Goal: Task Accomplishment & Management: Manage account settings

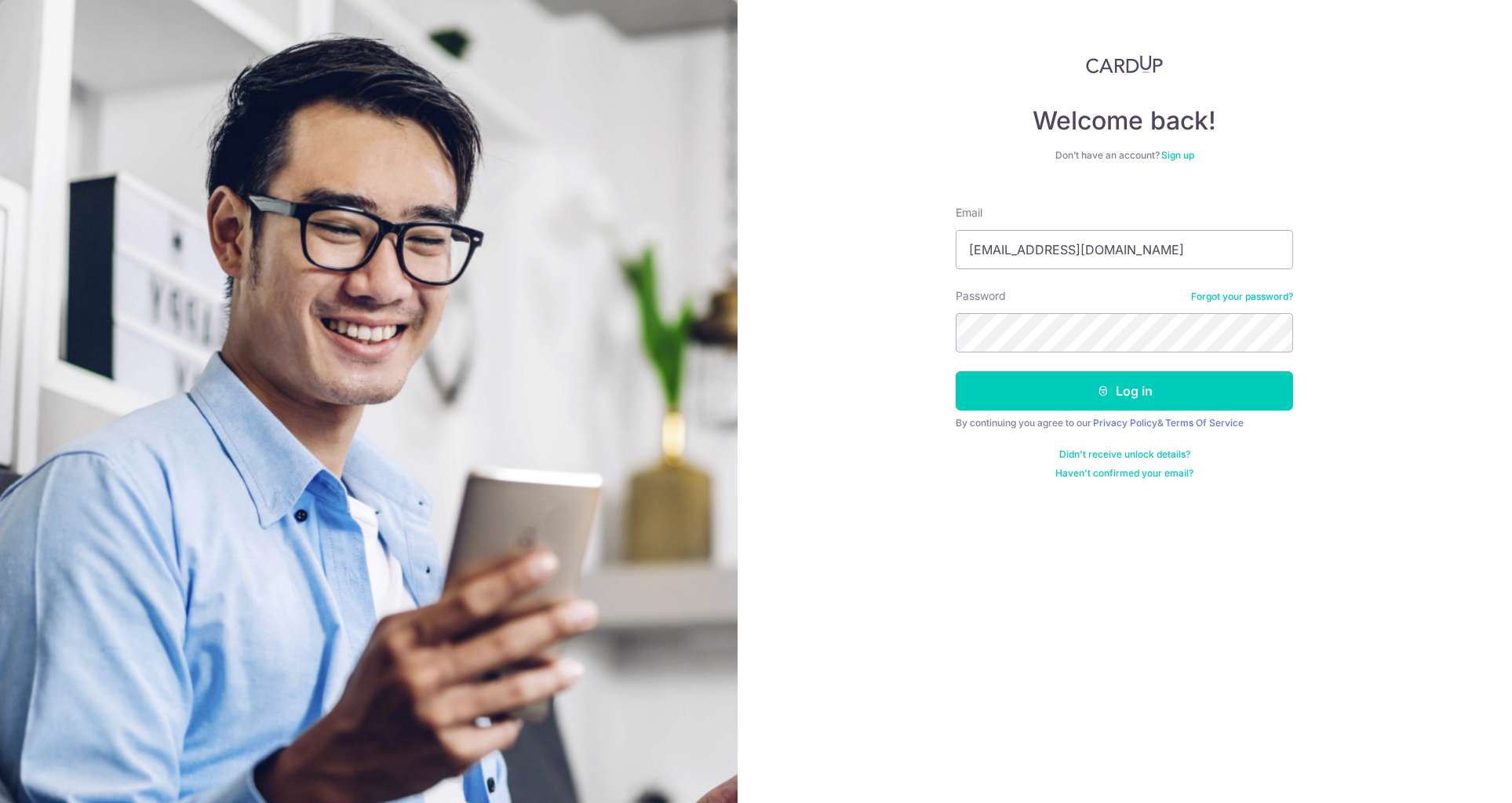
type input "[EMAIL_ADDRESS][DOMAIN_NAME]"
click at [1125, 390] on button "Log in" at bounding box center [1124, 391] width 338 height 39
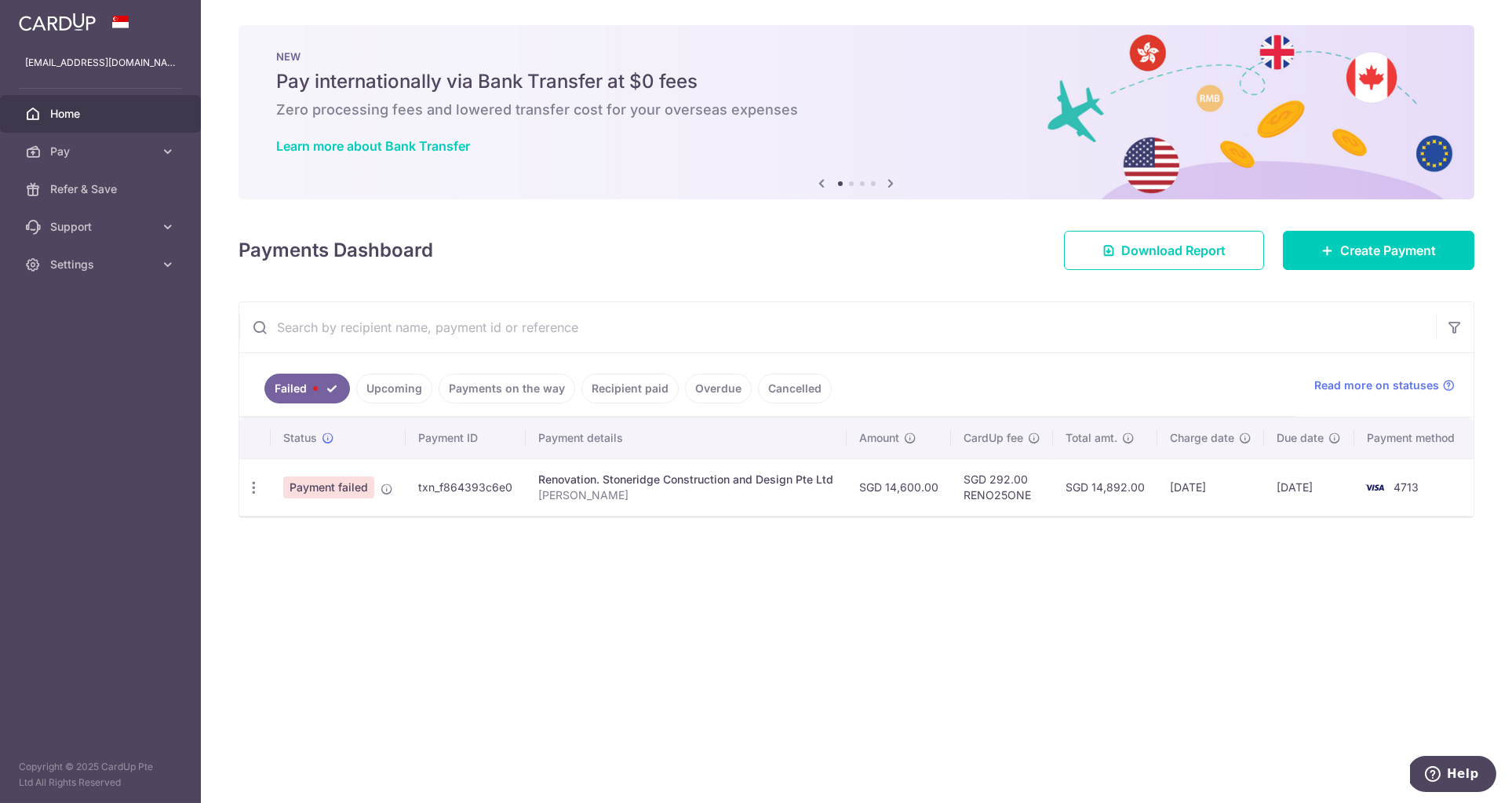
click at [353, 494] on span "Payment failed" at bounding box center [328, 487] width 91 height 22
click at [166, 153] on icon at bounding box center [168, 151] width 16 height 16
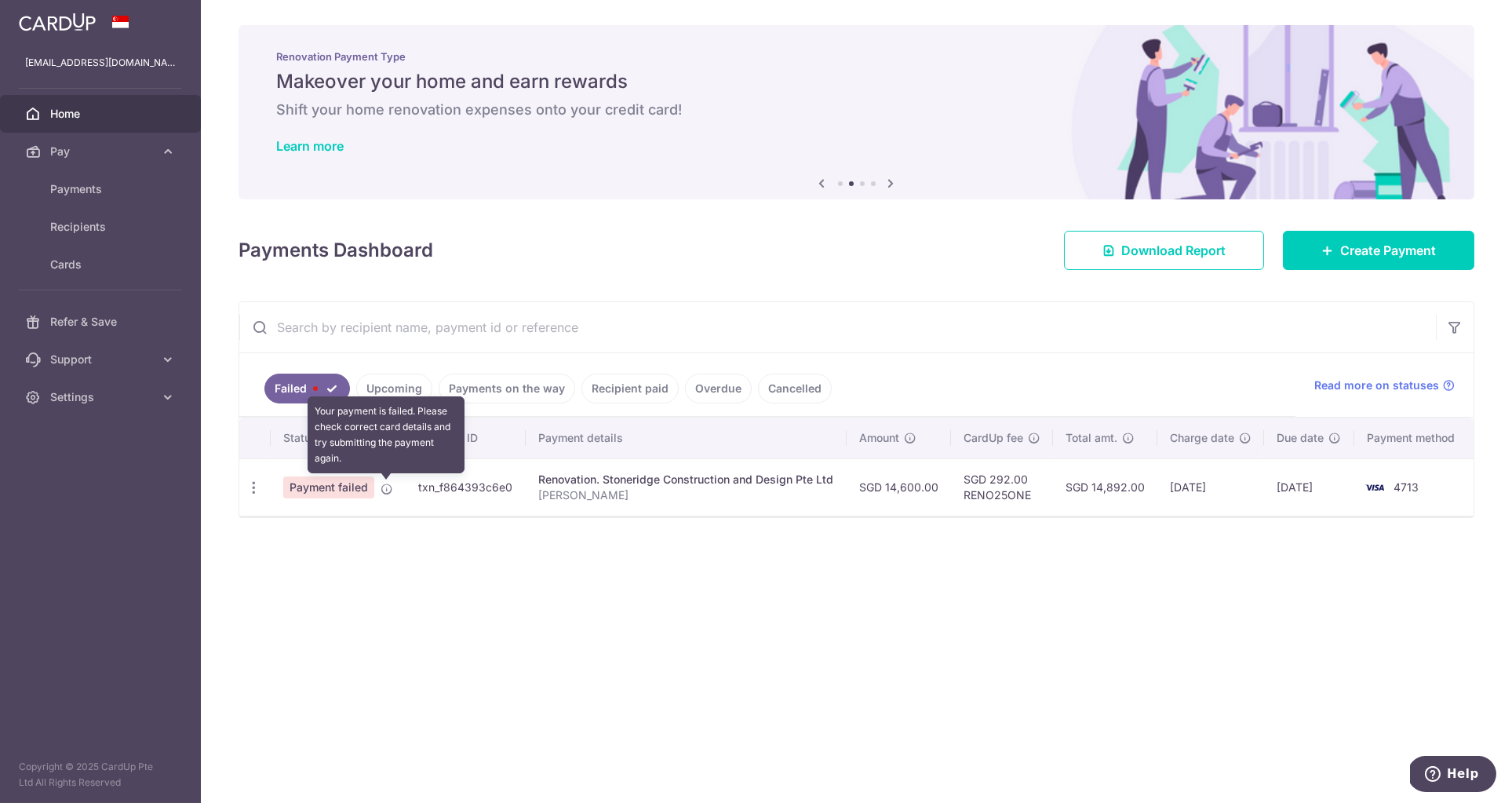
click at [388, 486] on icon at bounding box center [386, 488] width 13 height 13
click at [246, 487] on icon "button" at bounding box center [254, 487] width 17 height 17
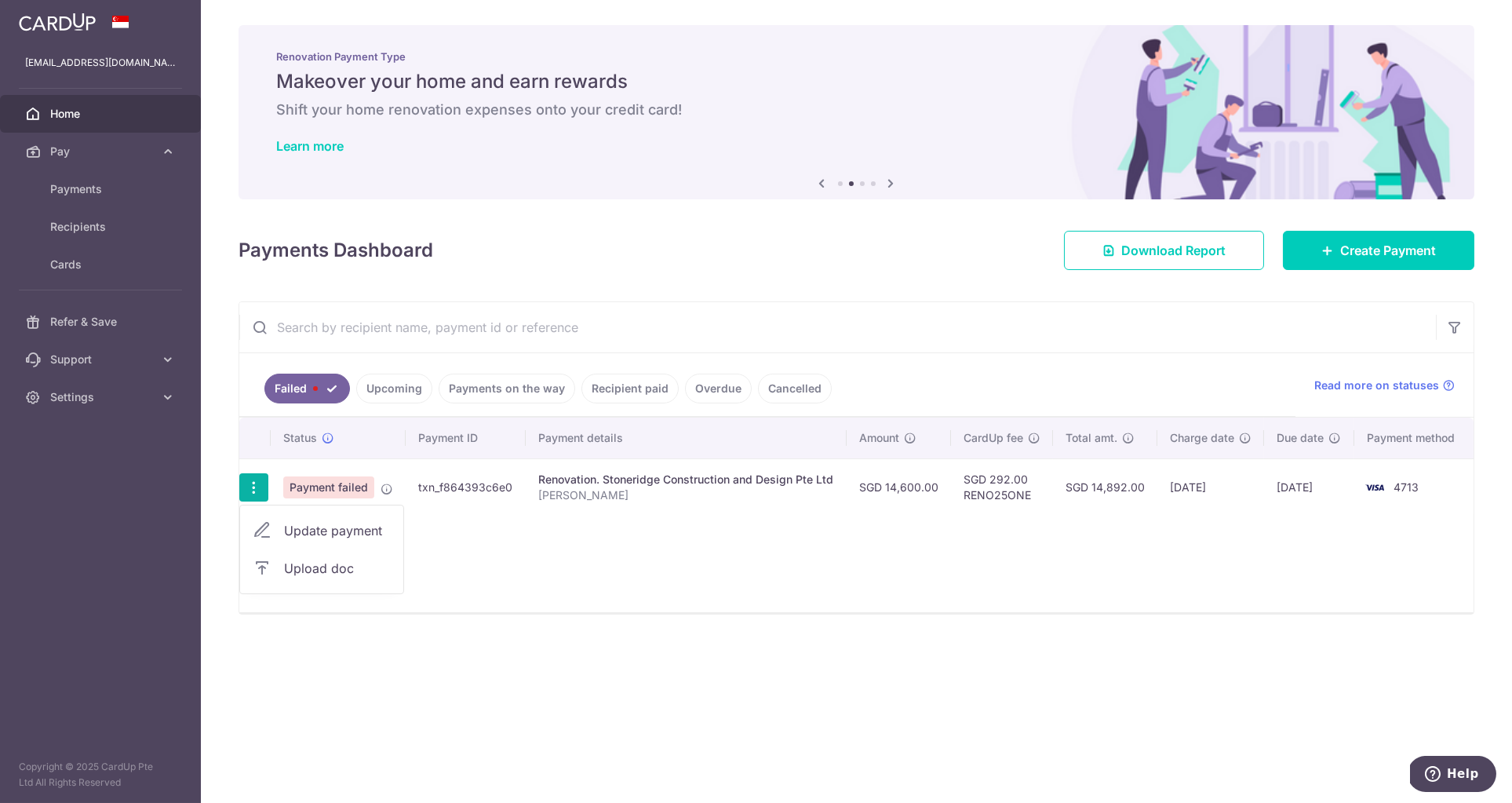
click at [311, 529] on span "Update payment" at bounding box center [337, 530] width 107 height 19
radio input "true"
type input "14,600.00"
type input "[PERSON_NAME]"
type input "14600"
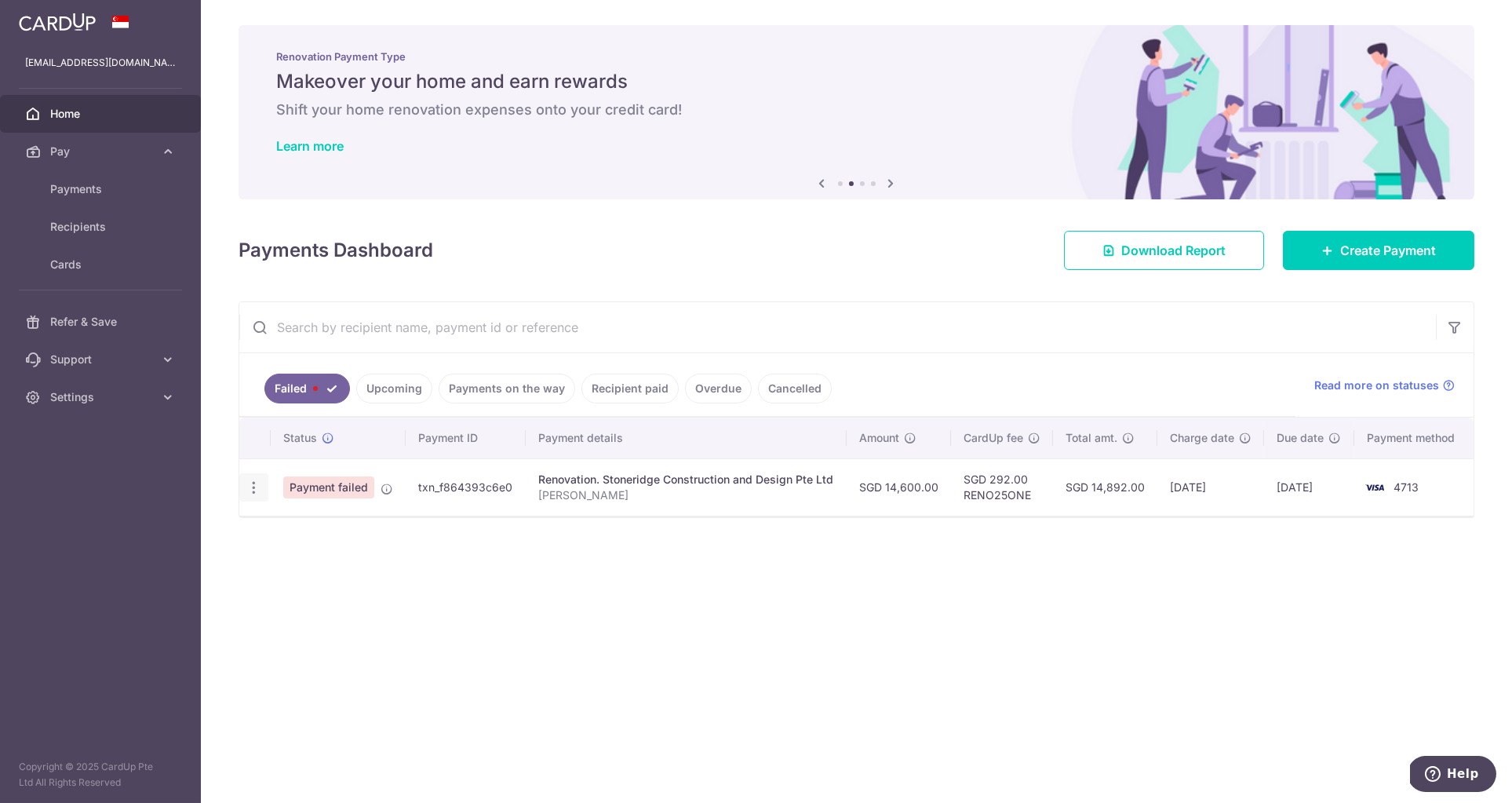
type input "RENO25ONE"
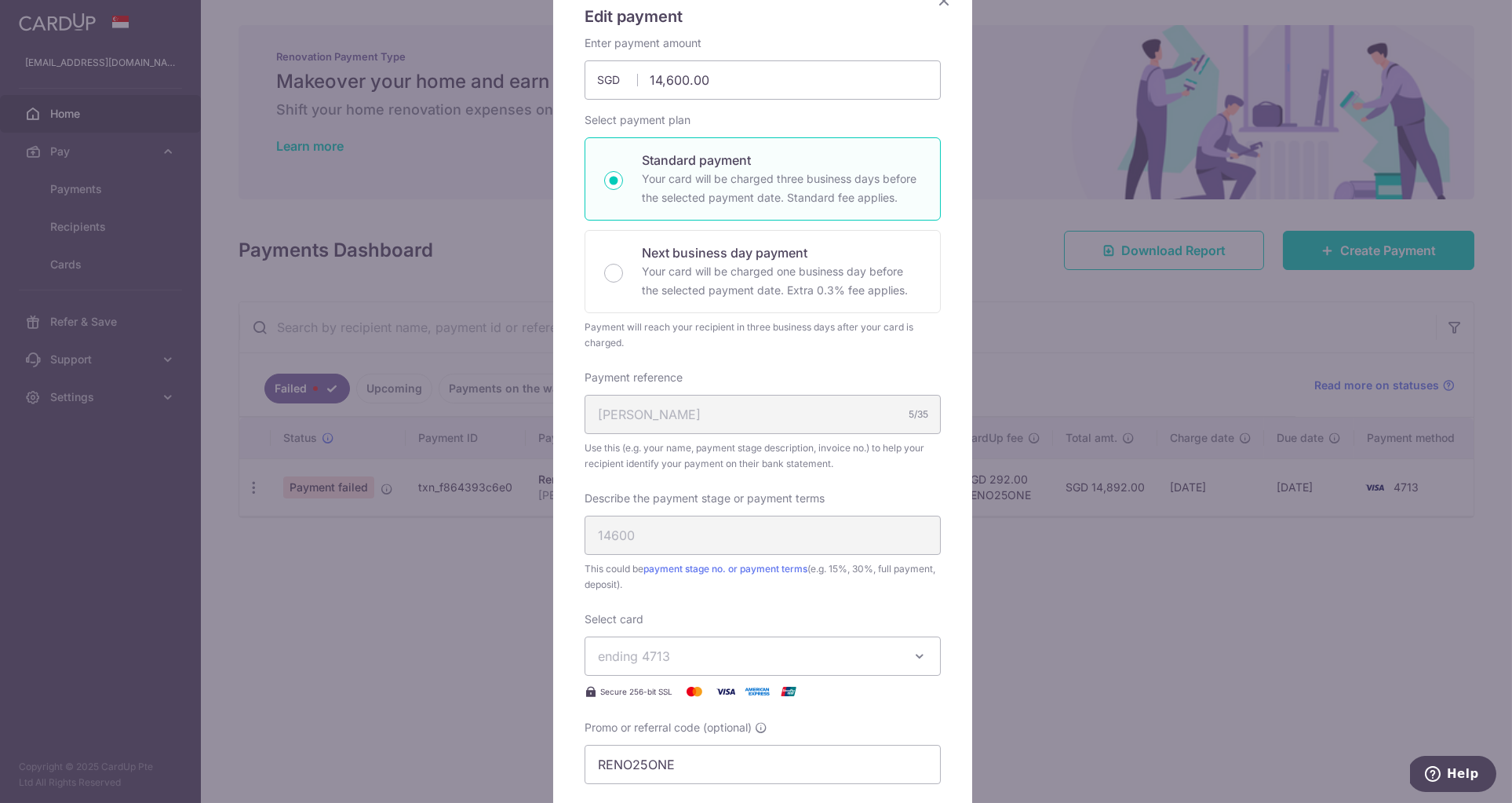
scroll to position [242, 0]
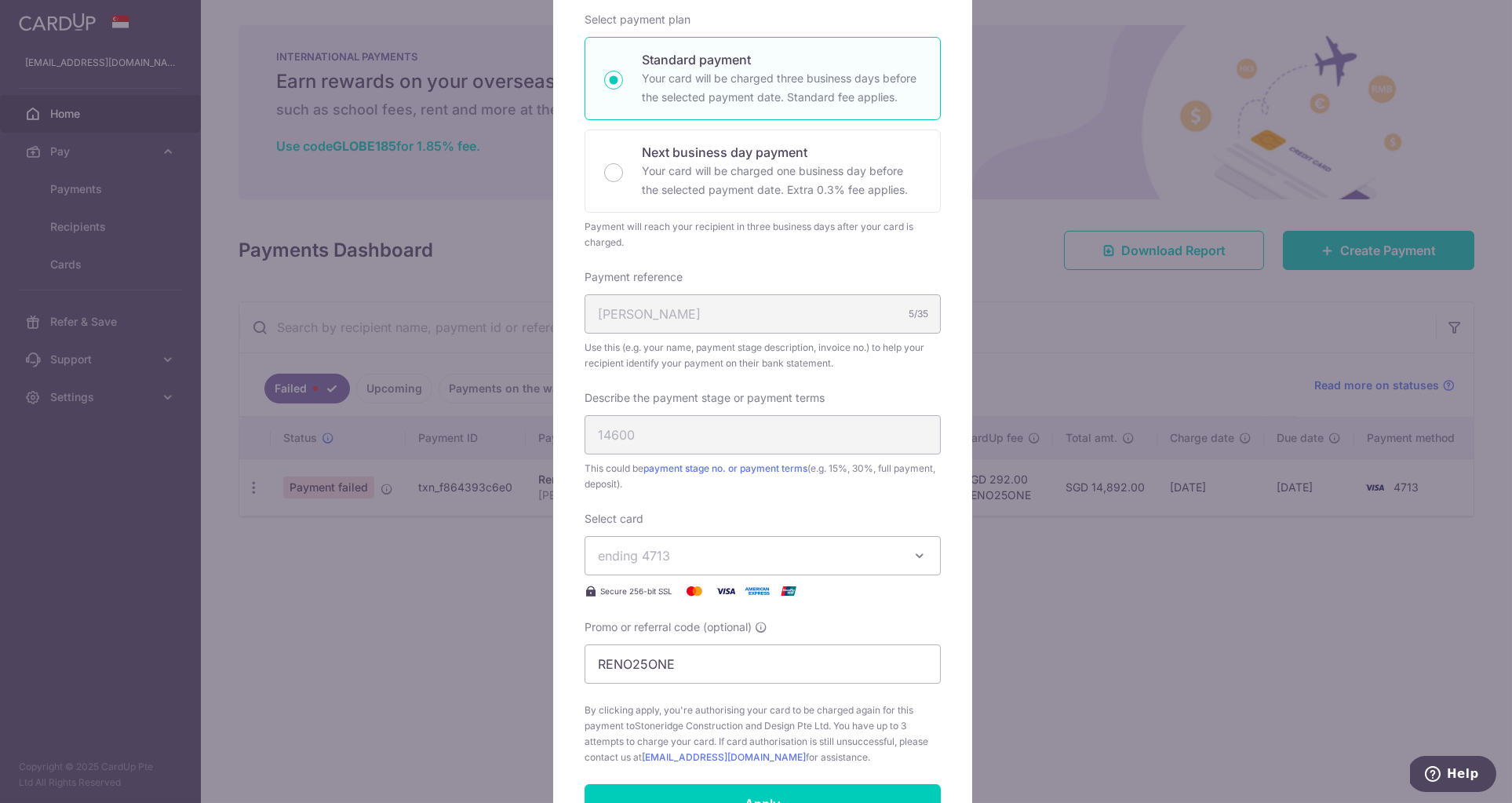
click at [714, 556] on span "ending 4713" at bounding box center [748, 555] width 301 height 19
click at [720, 516] on div "Select card ending 4713 **** 4713 **** 4903 Secure 256-bit SSL" at bounding box center [763, 556] width 357 height 90
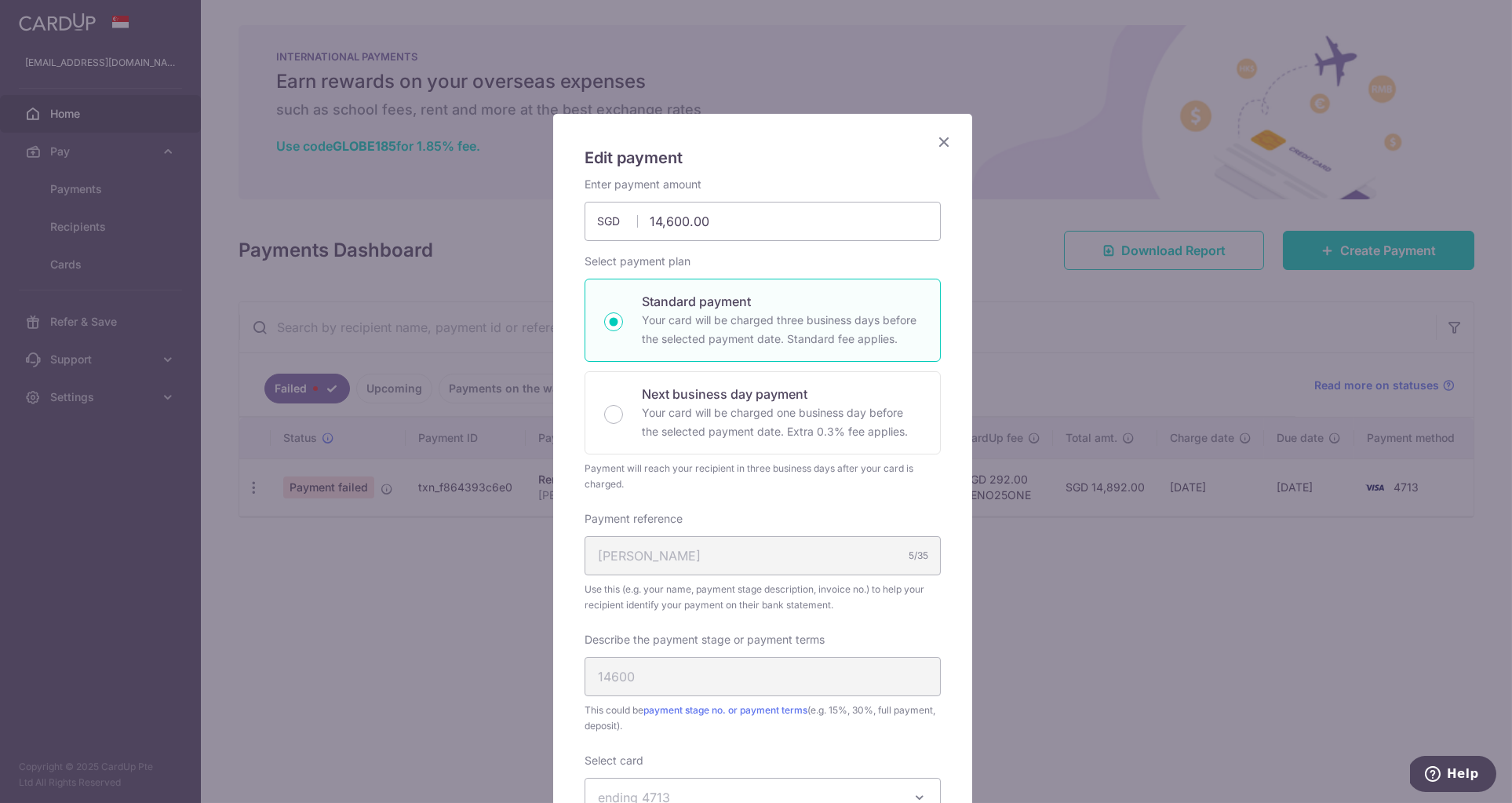
click at [945, 140] on icon "Close" at bounding box center [943, 141] width 19 height 20
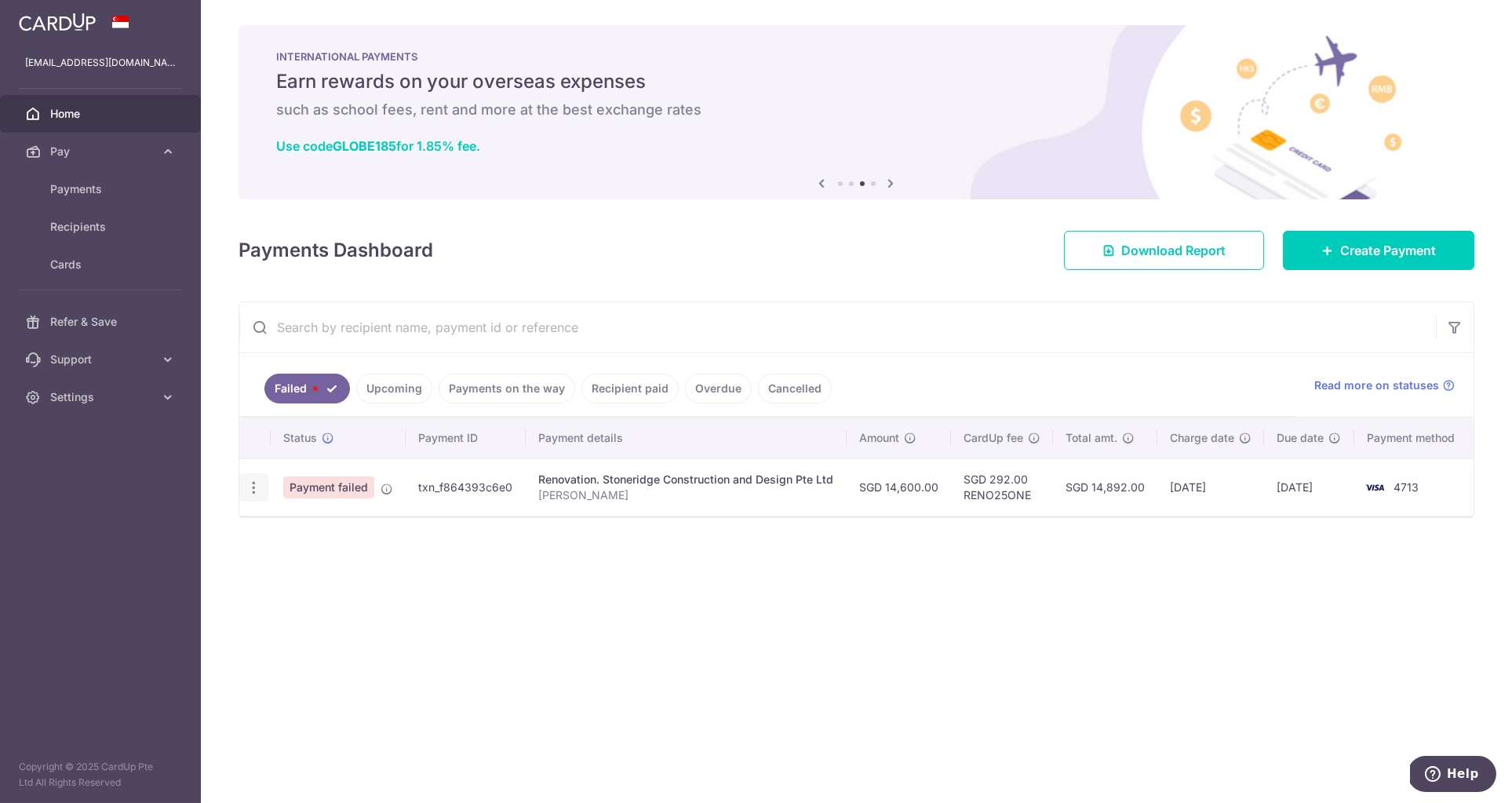
click at [259, 485] on icon "button" at bounding box center [254, 487] width 17 height 17
click at [295, 532] on span "Update payment" at bounding box center [337, 530] width 107 height 19
radio input "true"
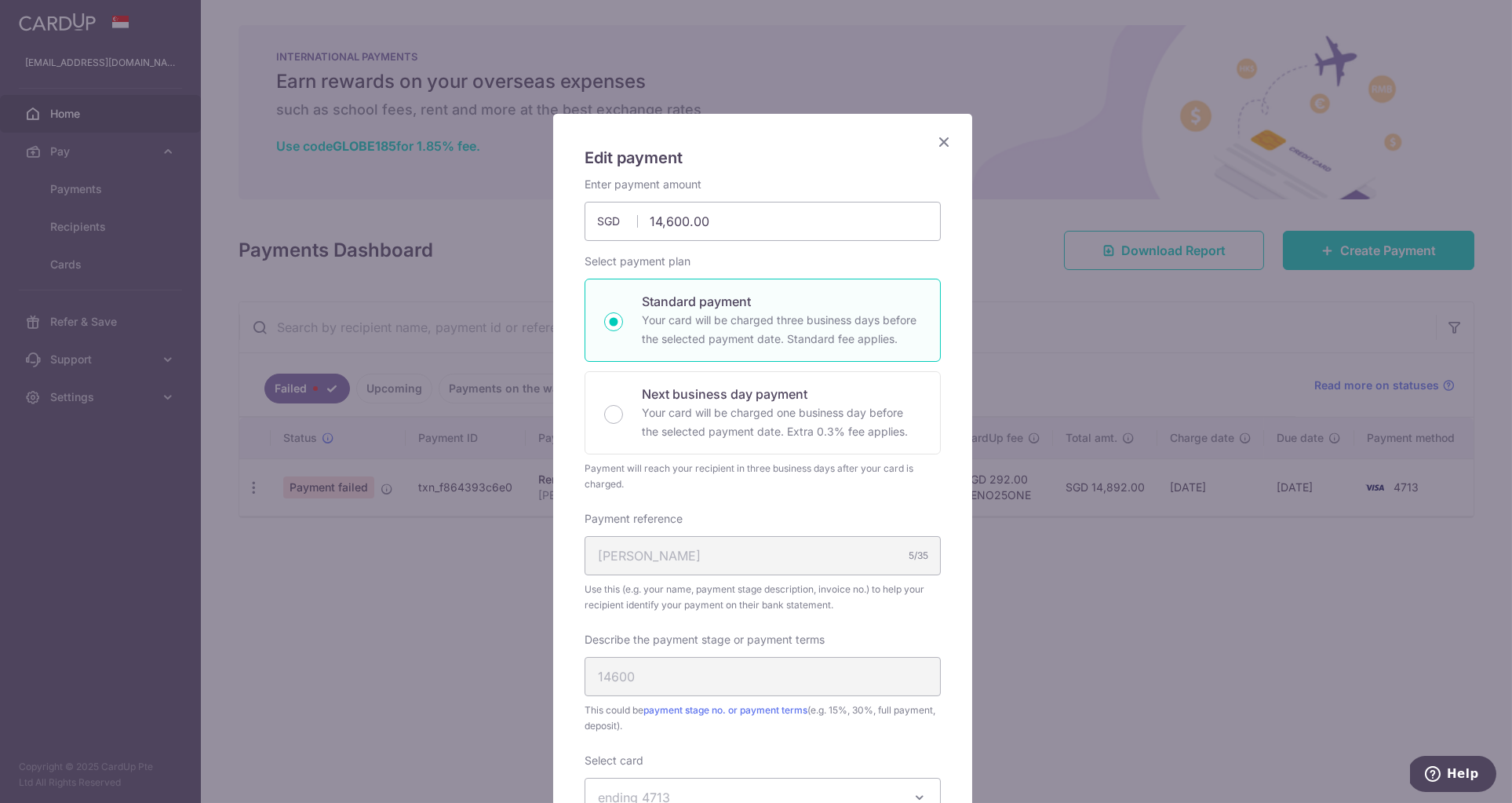
scroll to position [584, 0]
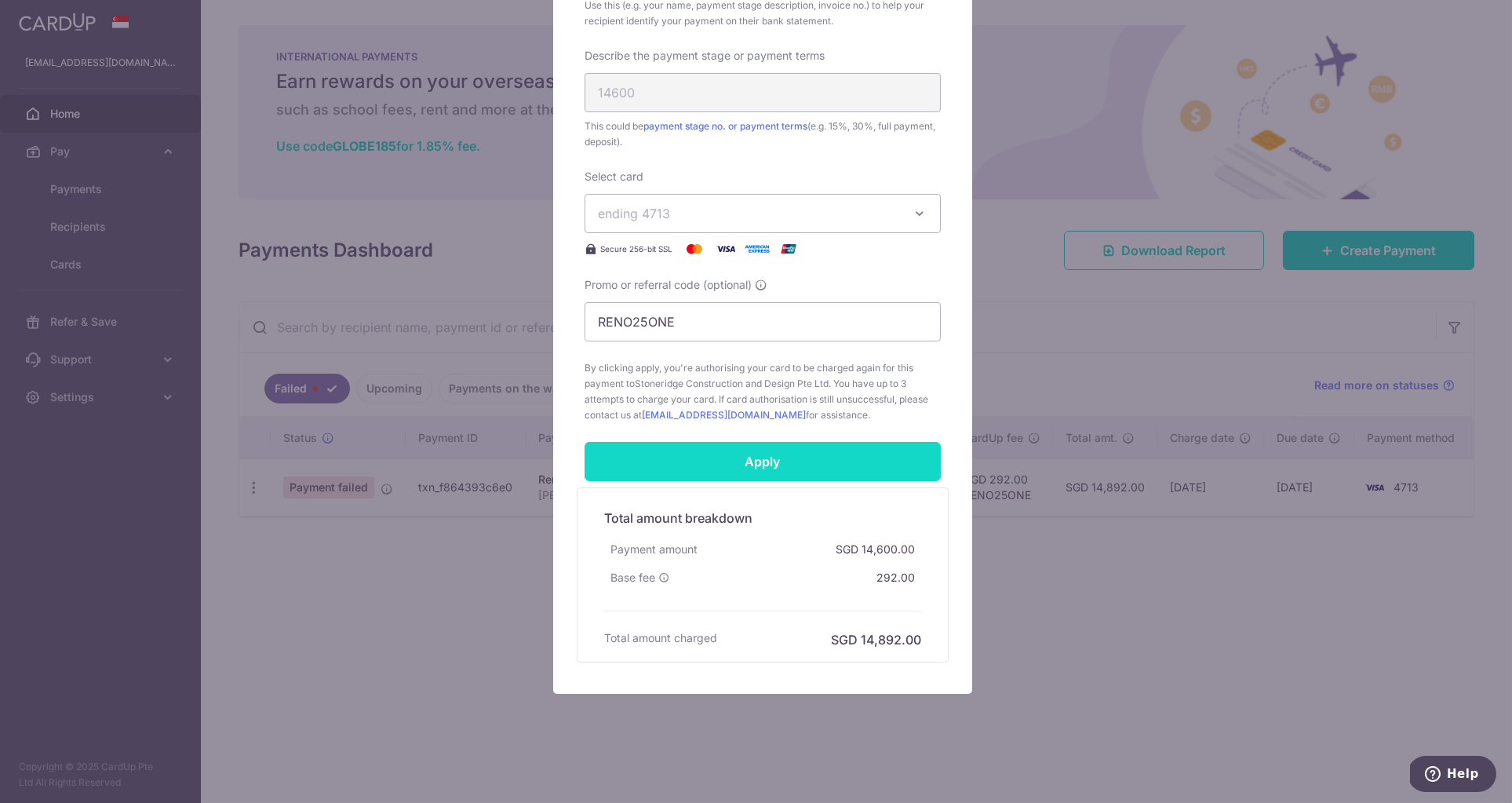
click at [736, 453] on input "Apply" at bounding box center [763, 460] width 357 height 39
